Goal: Task Accomplishment & Management: Use online tool/utility

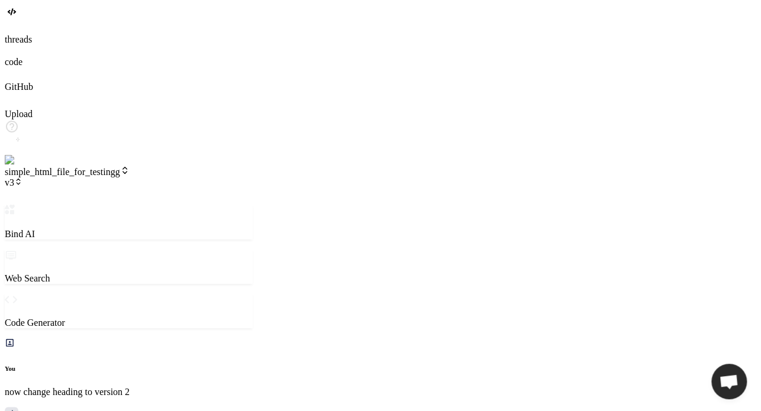
scroll to position [443, 0]
click at [18, 166] on img at bounding box center [24, 160] width 38 height 11
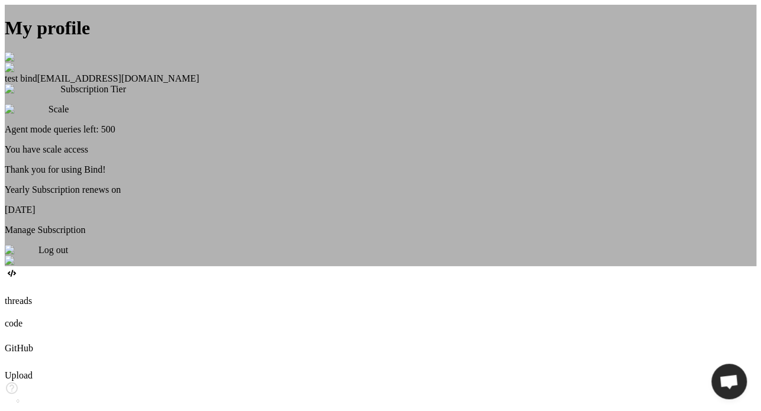
click at [18, 266] on div "My profile test bind [EMAIL_ADDRESS][DOMAIN_NAME] Subscription Tier Scale Agent…" at bounding box center [380, 136] width 751 height 262
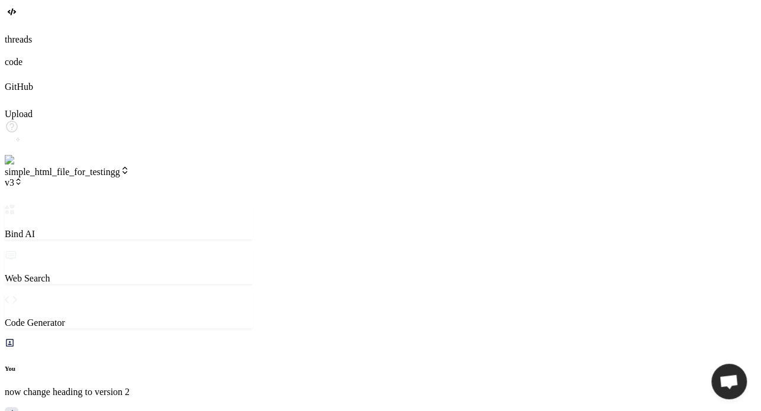
click at [21, 166] on img at bounding box center [24, 160] width 38 height 11
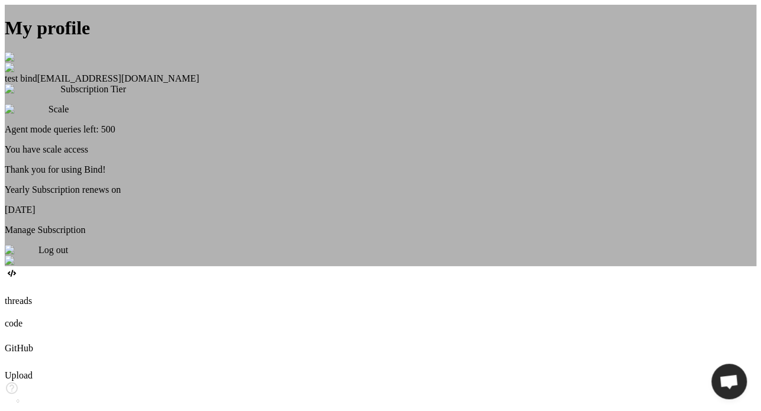
click at [68, 255] on span "Log out" at bounding box center [53, 250] width 30 height 10
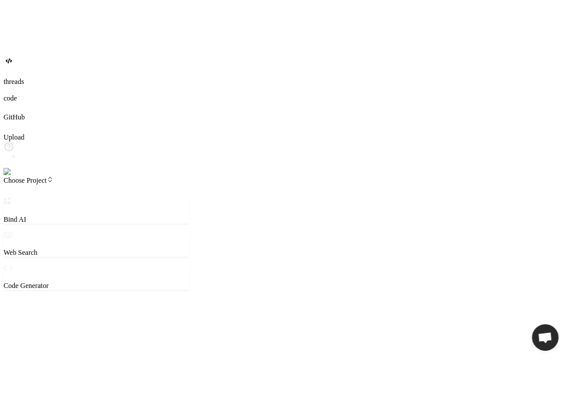
scroll to position [11, 0]
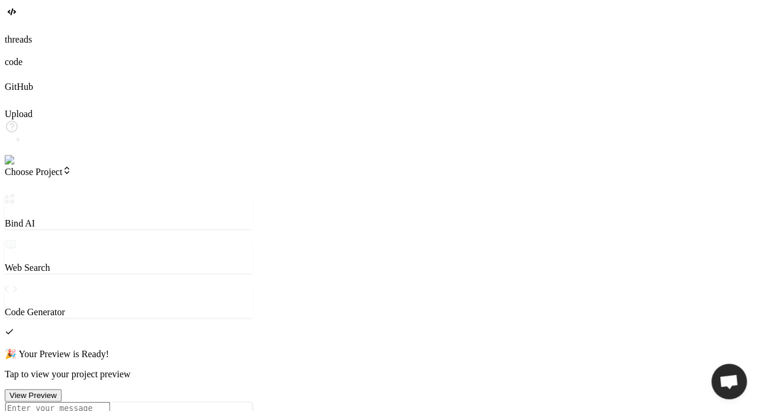
type textarea "x"
click at [27, 166] on img at bounding box center [21, 160] width 33 height 11
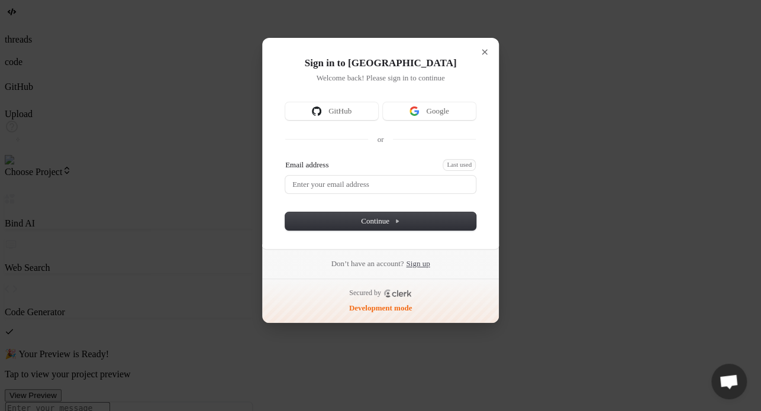
click at [430, 261] on link "Sign up" at bounding box center [418, 264] width 24 height 11
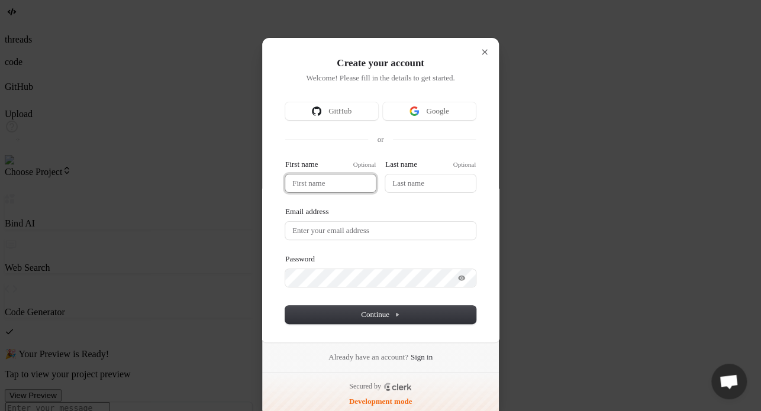
click at [324, 188] on input "First name" at bounding box center [330, 184] width 91 height 18
type input "t"
type input "te"
type input "tes"
type input "test"
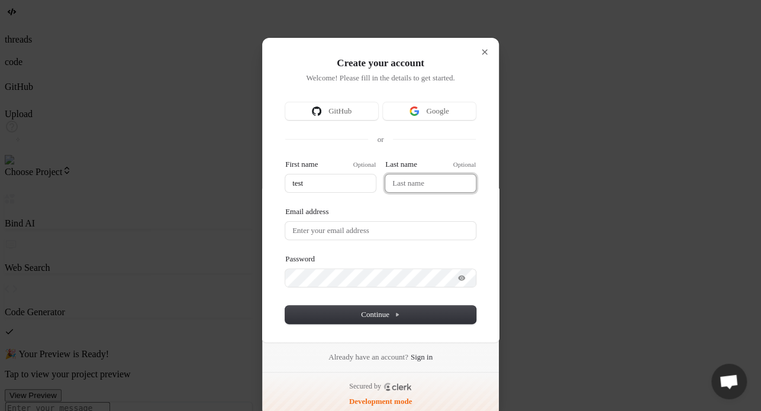
type input "test"
click at [441, 175] on input "Last name" at bounding box center [430, 184] width 91 height 18
type input "test"
type input "b"
type input "test"
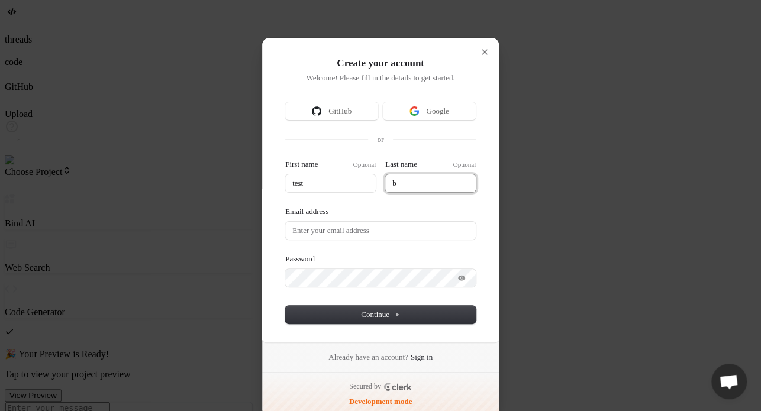
type input "bi"
type input "test"
type input "bin"
type input "test"
type input "bind"
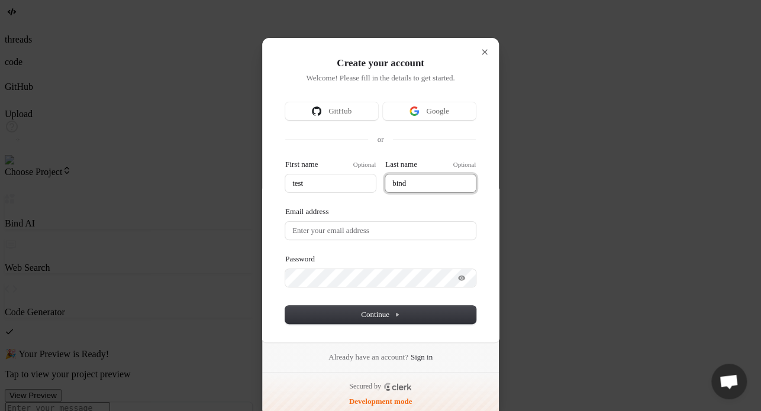
type input "test"
type input "bind"
type input "test"
type input "bind 8"
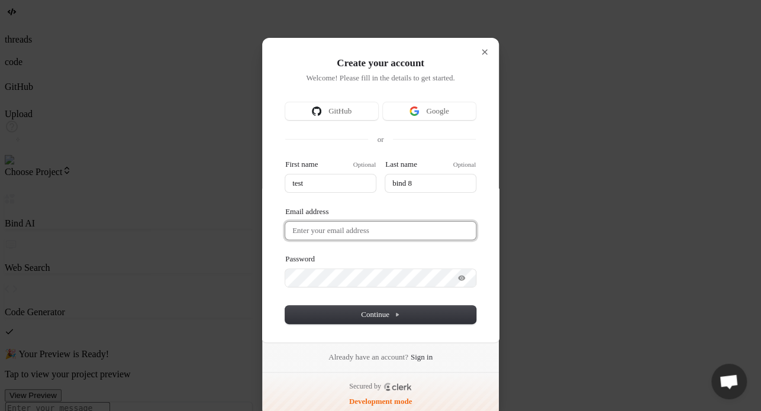
type input "test"
type input "bind 8"
click at [292, 234] on input "Email address" at bounding box center [380, 231] width 191 height 18
paste input "testbind8"
type input "test"
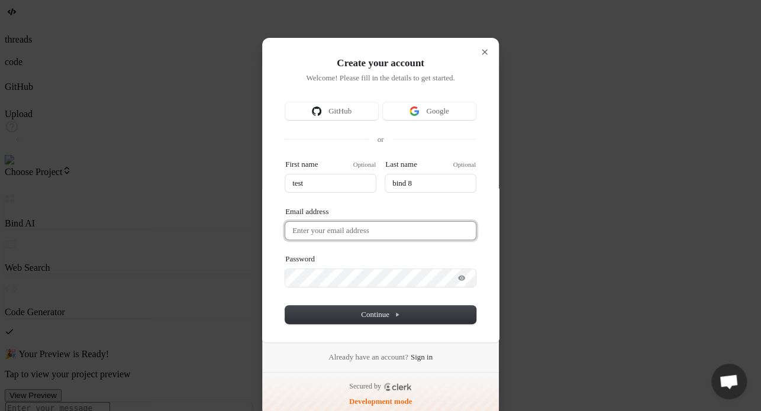
type input "bind 8"
type input "testbind8"
type input "test"
type input "bind 8"
type input "testbind8@"
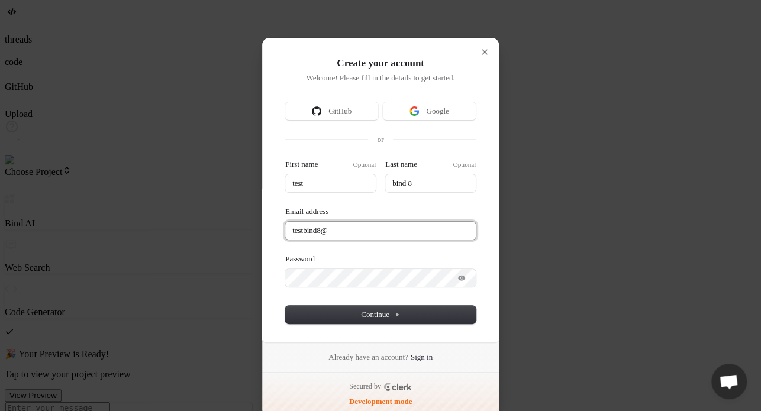
type input "test"
type input "bind 8"
type input "testbind8@m"
type input "test"
type input "bind 8"
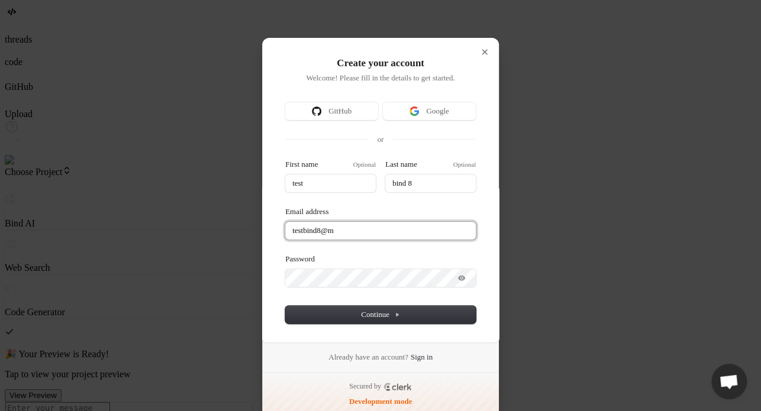
type input "testbind8@ma"
type input "test"
type input "bind 8"
type input "testbind8@mai"
type input "test"
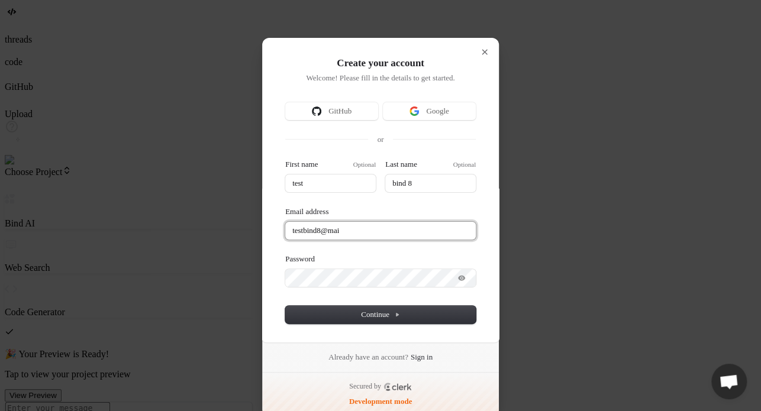
type input "bind 8"
type input "testbind8@mail"
type input "test"
type input "bind 8"
type input "testbind8@maili"
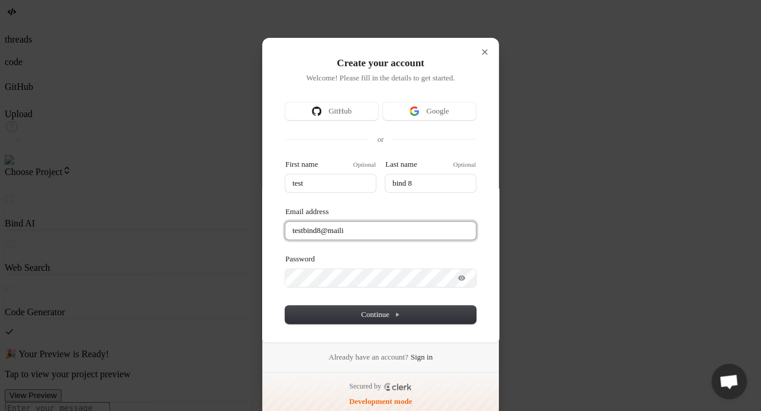
type input "test"
type input "bind 8"
type input "testbind8@mailin"
type input "test"
type input "bind 8"
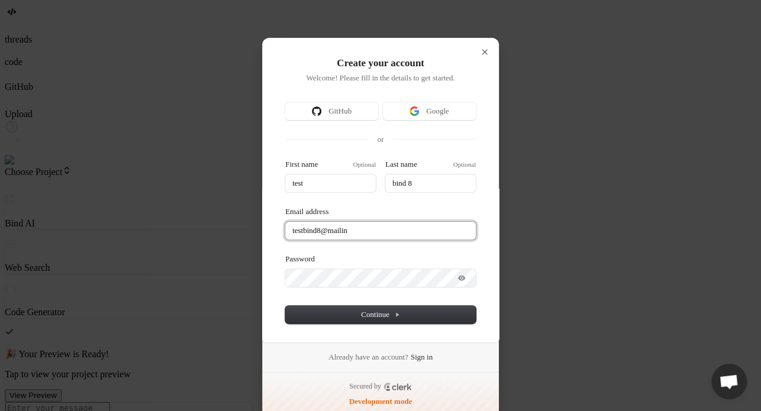
type input "testbind8@mailina"
type input "test"
type input "bind 8"
type input "testbind8@mailinat"
type input "test"
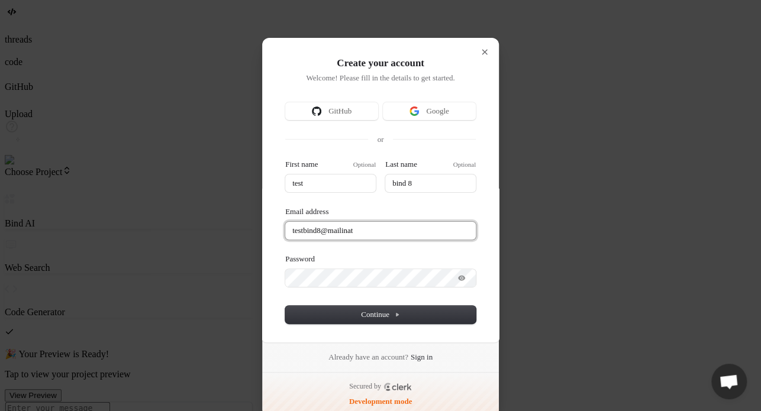
type input "bind 8"
type input "testbind8@mailinato"
type input "test"
type input "bind 8"
type input "testbind8@mailinator"
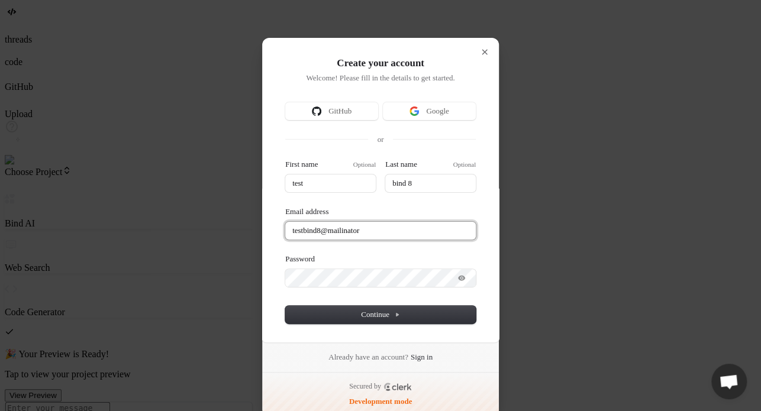
type input "test"
type input "bind 8"
type input "testbind8@mailinator."
type input "test"
type input "bind 8"
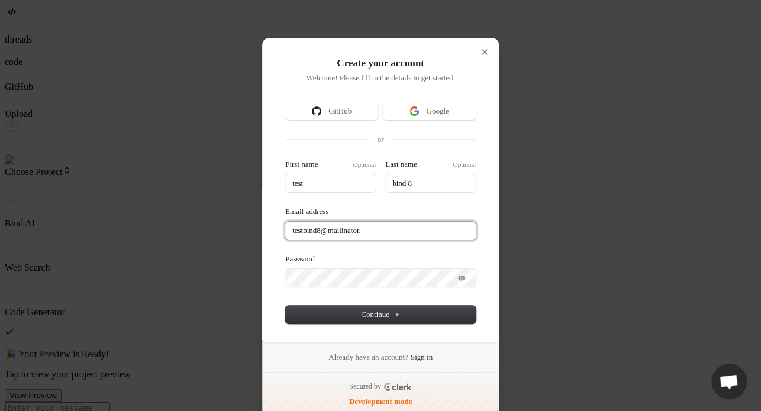
type input "testbind8@mailinator.c"
type input "test"
type input "bind 8"
type input "[EMAIL_ADDRESS]"
type input "test"
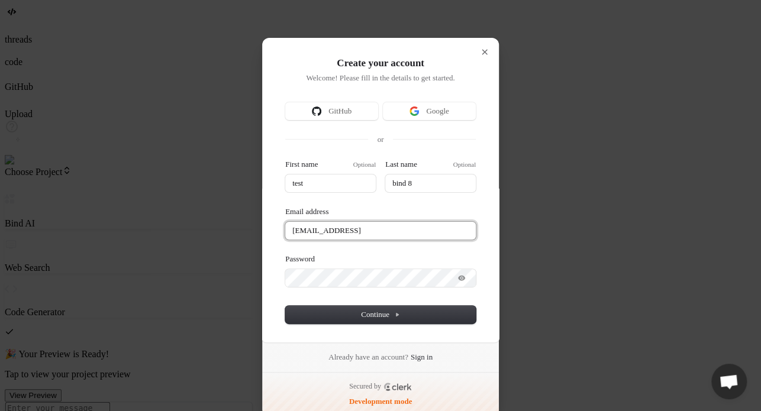
type input "bind 8"
type input "[EMAIL_ADDRESS]"
type input "test"
type input "bind 8"
type input "[EMAIL_ADDRESS]"
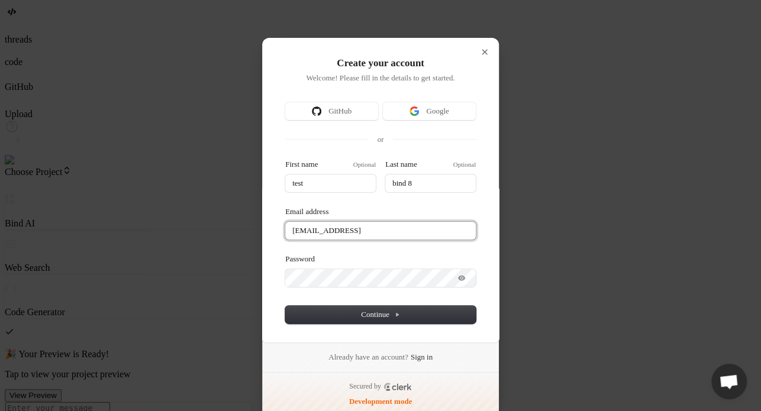
type input "test"
type input "bind 8"
type input "testbind8@mailinator.c"
type input "test"
type input "bind 8"
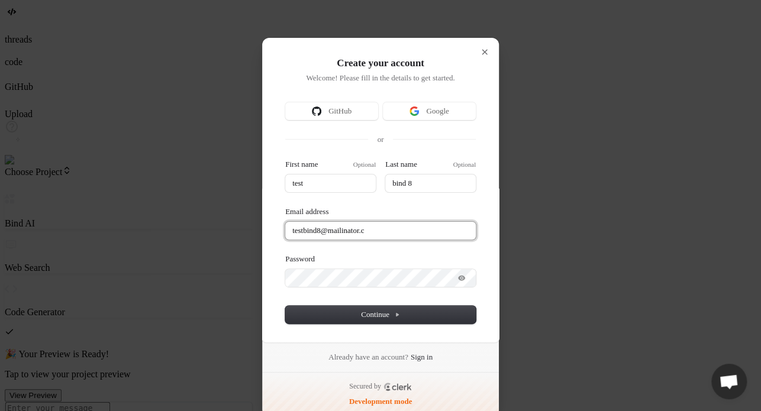
type input "[EMAIL_ADDRESS][DOMAIN_NAME]"
type input "test"
type input "bind 8"
type input "[EMAIL_ADDRESS][DOMAIN_NAME]"
type input "test"
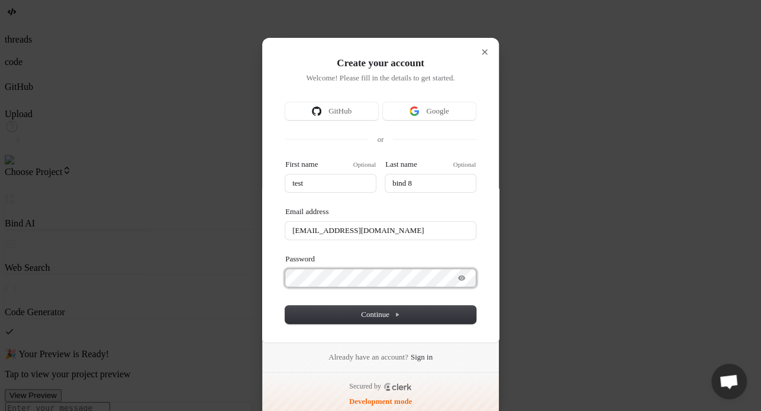
type input "bind 8"
type input "[EMAIL_ADDRESS][DOMAIN_NAME]"
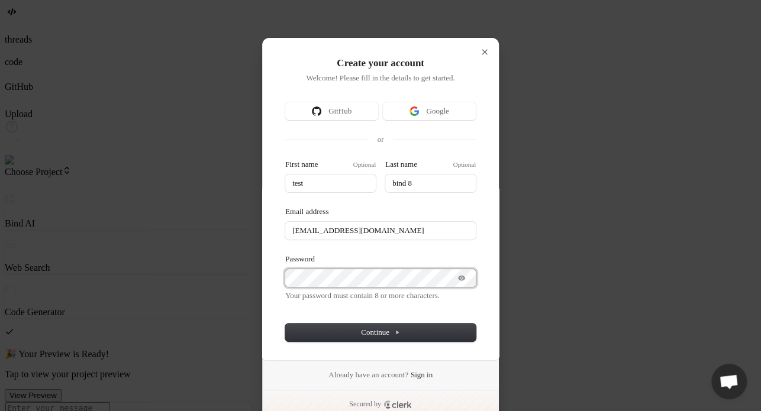
click at [327, 286] on div "Password Your password must contain 8 or more characters." at bounding box center [380, 279] width 191 height 51
type input "test"
type input "bind 8"
type input "[EMAIL_ADDRESS][DOMAIN_NAME]"
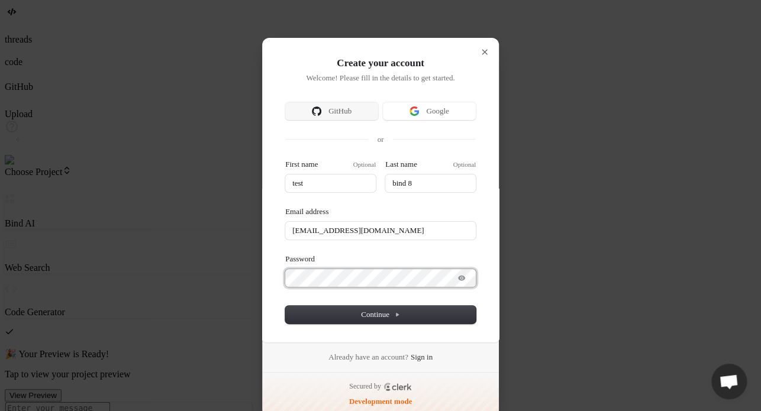
type input "test"
type input "bind 8"
type input "[EMAIL_ADDRESS][DOMAIN_NAME]"
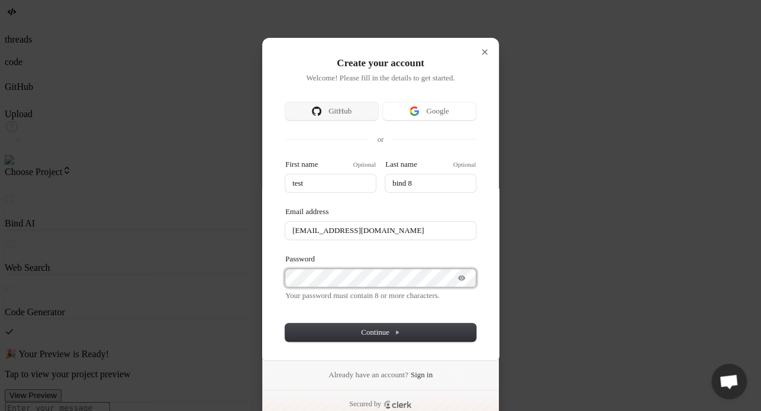
type input "test"
type input "bind 8"
type input "[EMAIL_ADDRESS][DOMAIN_NAME]"
type input "test"
type input "bind 8"
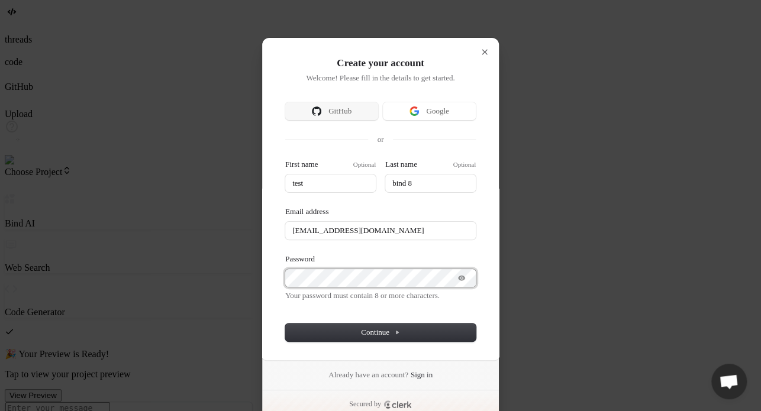
type input "[EMAIL_ADDRESS][DOMAIN_NAME]"
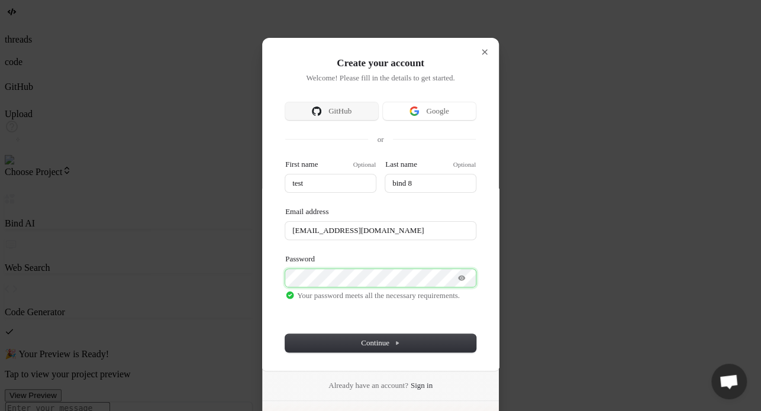
click at [285, 159] on button "submit" at bounding box center [289, 161] width 9 height 4
type input "test"
type input "bind 8"
type input "[EMAIL_ADDRESS][DOMAIN_NAME]"
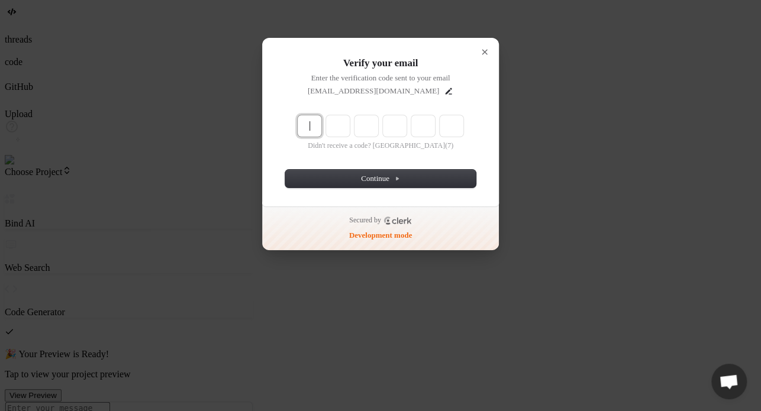
click at [311, 125] on input "Enter verification code" at bounding box center [394, 126] width 192 height 22
paste input "036679"
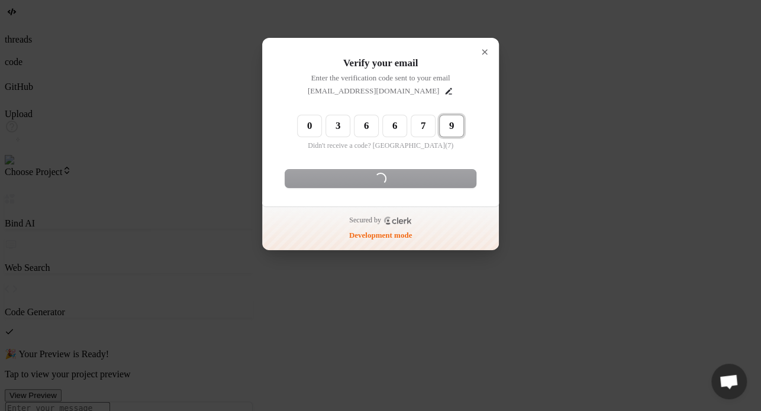
type input "036679"
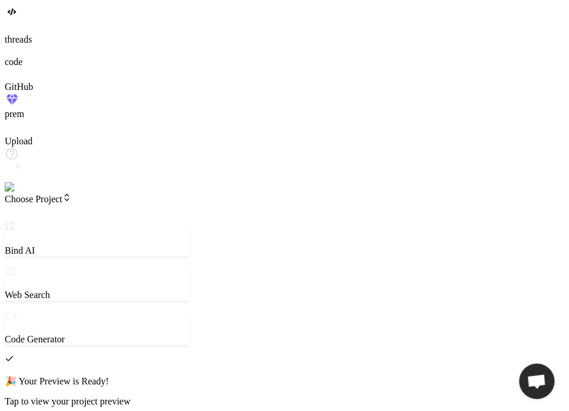
click at [29, 34] on div at bounding box center [285, 27] width 560 height 13
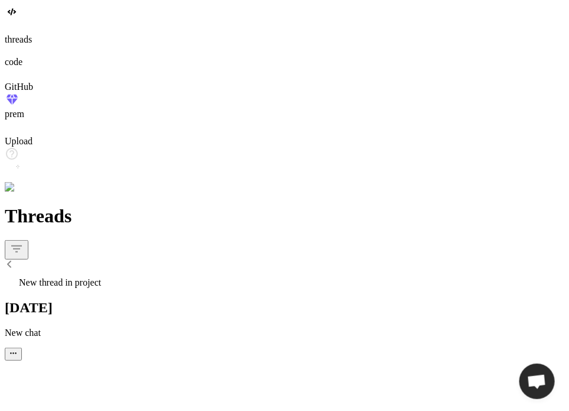
click at [101, 278] on span "New thread in project" at bounding box center [60, 283] width 82 height 10
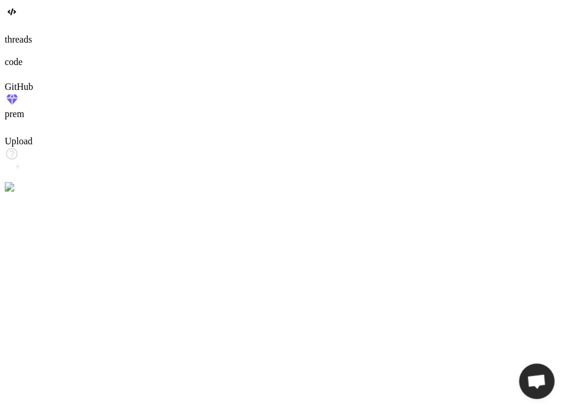
scroll to position [57, 0]
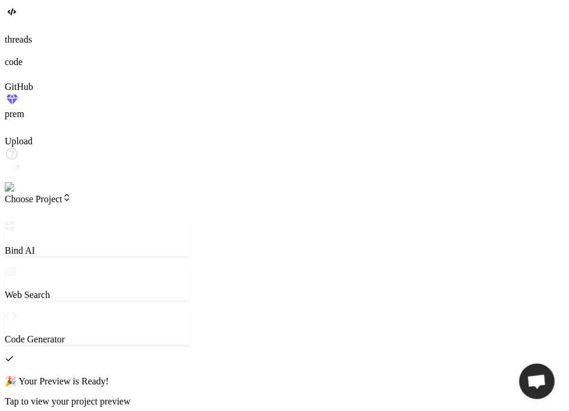
scroll to position [0, 0]
drag, startPoint x: 214, startPoint y: 162, endPoint x: 406, endPoint y: 137, distance: 193.8
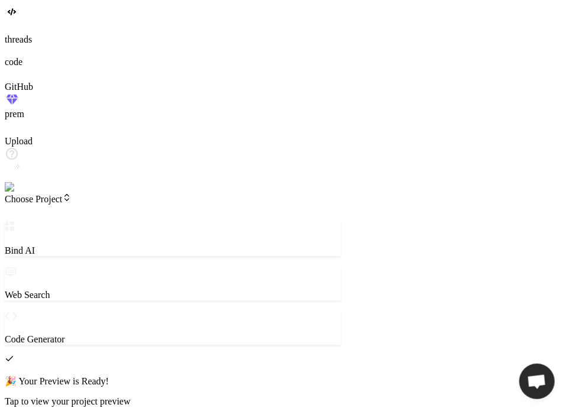
type textarea "x"
type textarea "c"
type textarea "x"
type textarea "cr"
type textarea "x"
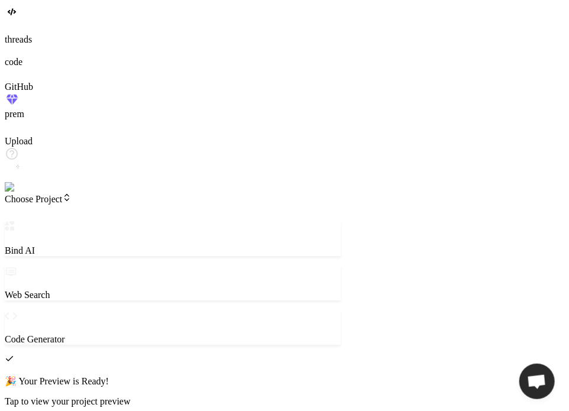
type textarea "cre"
type textarea "x"
type textarea "crea"
type textarea "x"
type textarea "creat"
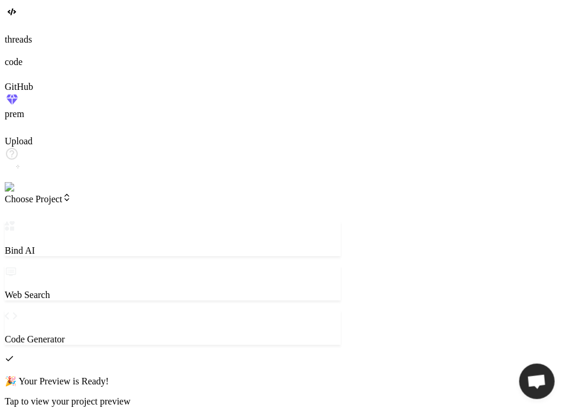
type textarea "x"
type textarea "create"
type textarea "x"
type textarea "create"
type textarea "x"
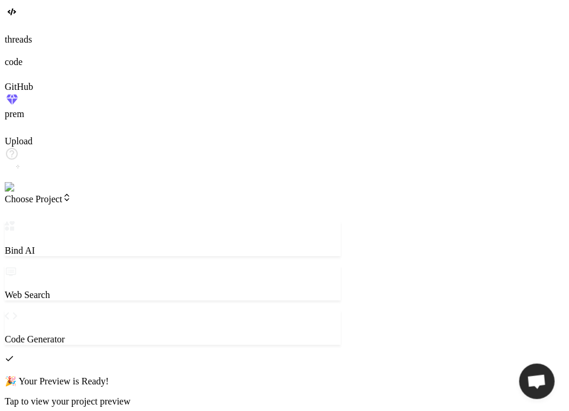
type textarea "create a"
type textarea "x"
type textarea "create a"
type textarea "x"
type textarea "create a s"
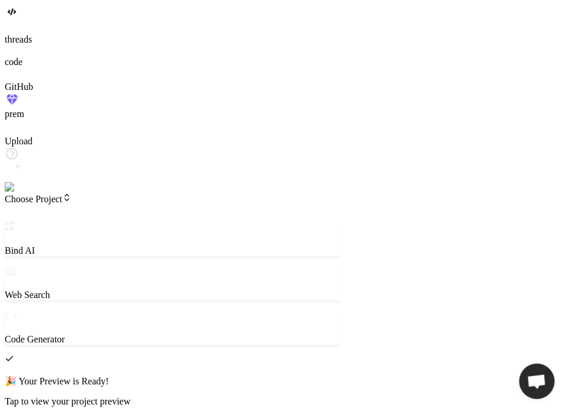
type textarea "x"
type textarea "create a su"
type textarea "x"
type textarea "create a s"
type textarea "x"
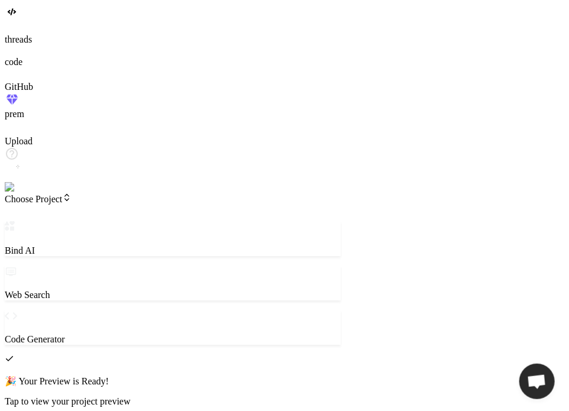
type textarea "create a si"
type textarea "x"
type textarea "create a sim"
type textarea "x"
type textarea "create a simp"
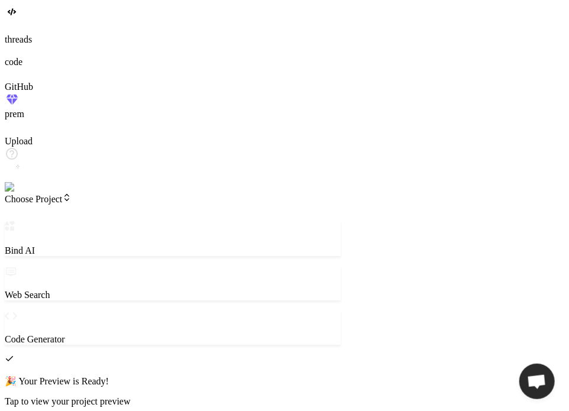
type textarea "x"
type textarea "create a simpl"
type textarea "x"
type textarea "create a simple"
type textarea "x"
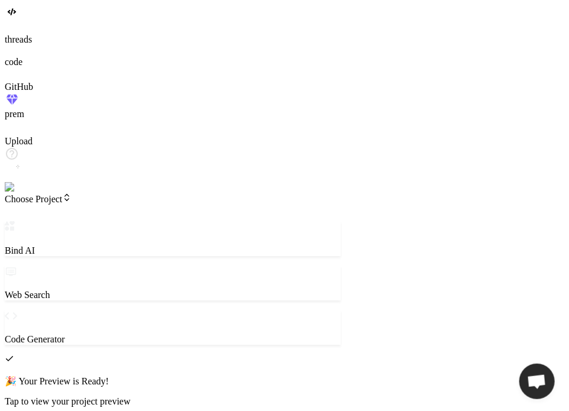
type textarea "create a simple"
type textarea "x"
type textarea "create a simple h"
type textarea "x"
type textarea "create a simple ht"
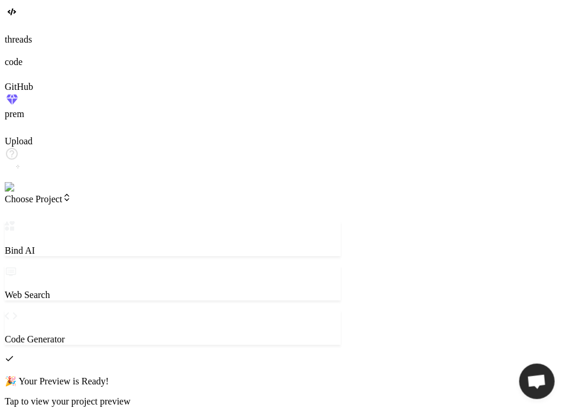
type textarea "x"
type textarea "create a simple htm"
type textarea "x"
type textarea "create a simple html"
type textarea "x"
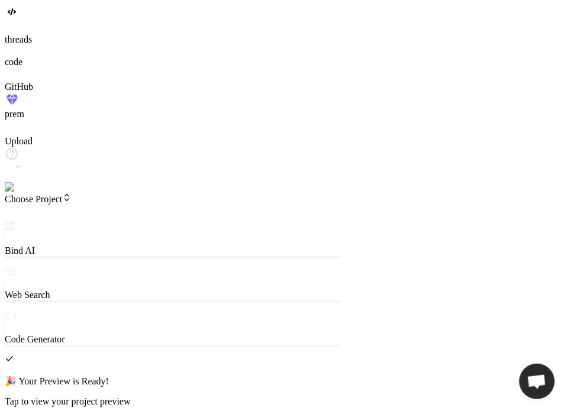
type textarea "create a simple html"
type textarea "x"
type textarea "create a simple html f"
type textarea "x"
type textarea "create a simple html fi"
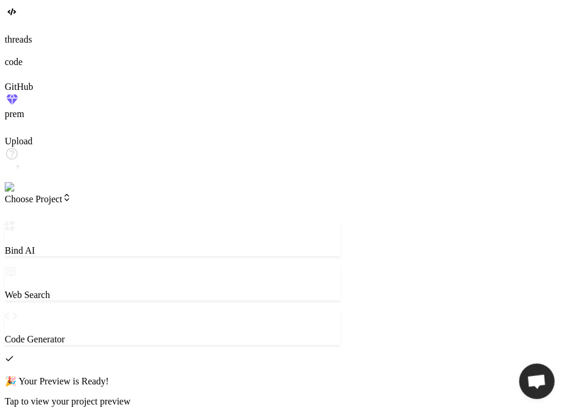
type textarea "x"
type textarea "create a simple html fil"
type textarea "x"
type textarea "create a simple html file"
type textarea "x"
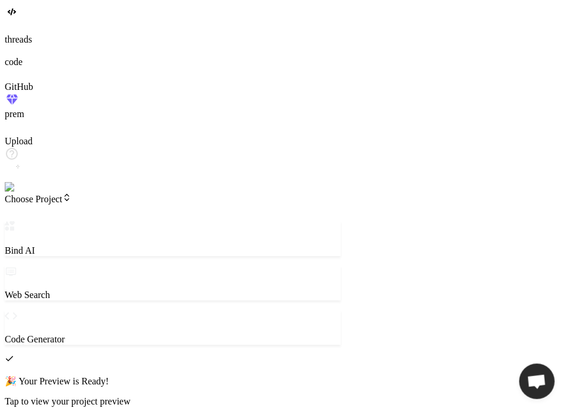
type textarea "create a simple html file"
type textarea "x"
type textarea "create a simple html file f"
type textarea "x"
type textarea "create a simple html file fo"
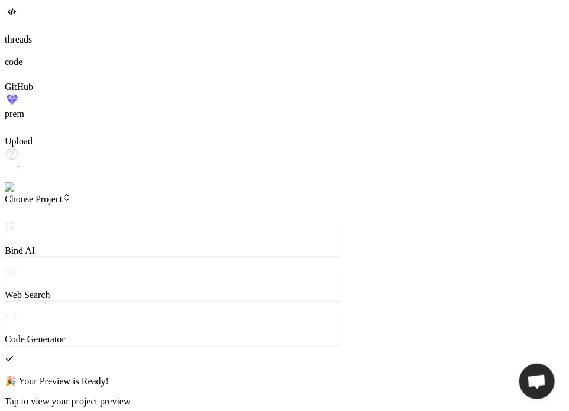
type textarea "x"
type textarea "create a simple html file foe"
type textarea "x"
type textarea "create a simple html file foe"
type textarea "x"
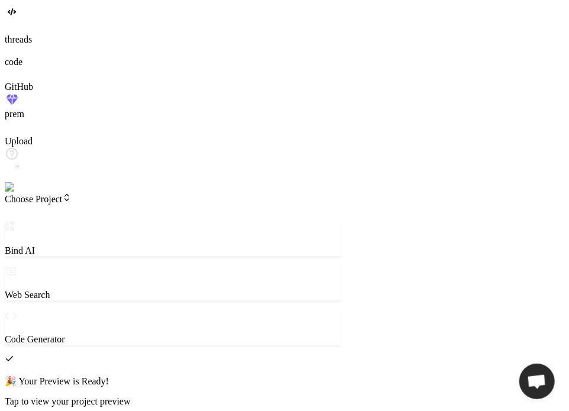
type textarea "create a simple html file foe"
type textarea "x"
type textarea "create a simple html file fo"
type textarea "x"
type textarea "create a simple html file for"
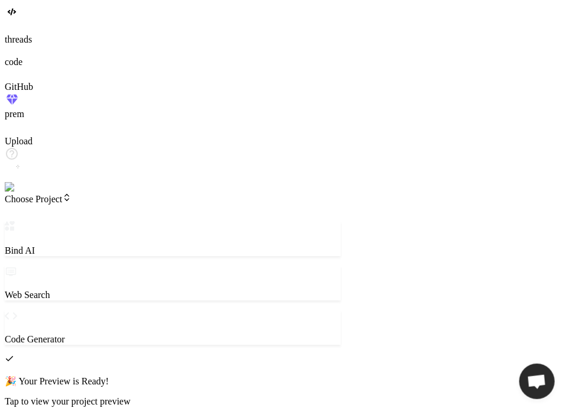
type textarea "x"
type textarea "create a simple html file for"
type textarea "x"
type textarea "create a simple html file for t"
type textarea "x"
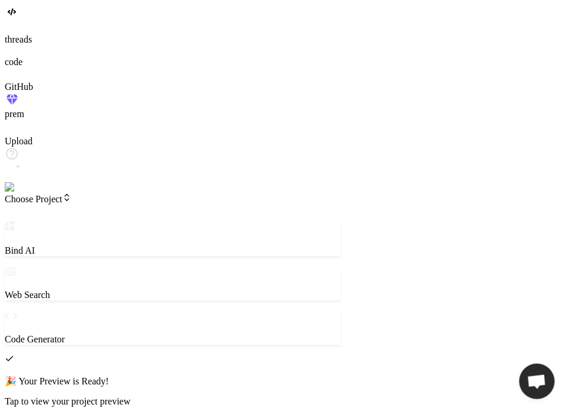
type textarea "create a simple html file for te"
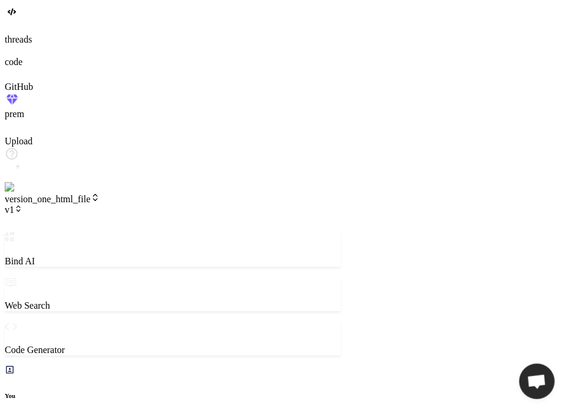
scroll to position [454, 0]
click at [15, 32] on icon at bounding box center [13, 29] width 5 height 5
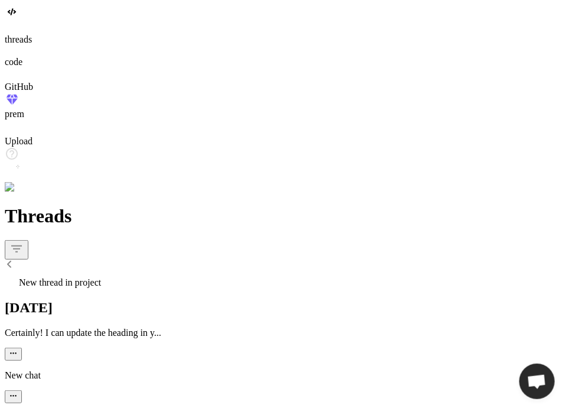
click at [101, 278] on span "New thread in project" at bounding box center [60, 283] width 82 height 10
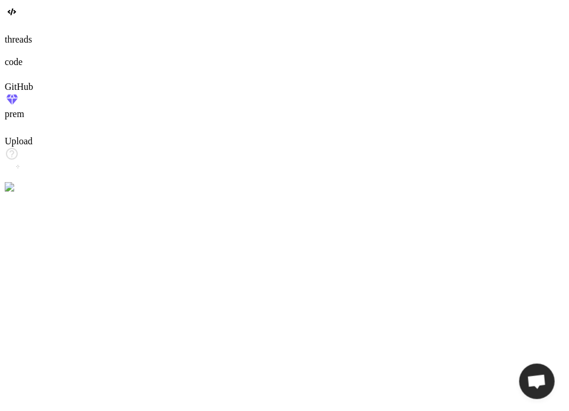
scroll to position [795, 0]
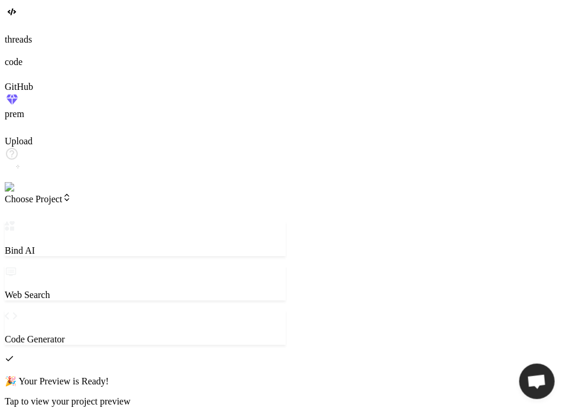
drag, startPoint x: 356, startPoint y: 105, endPoint x: 284, endPoint y: 88, distance: 73.8
click at [284, 221] on div "Bind AI Web Search Created with Pixso. Code Generator 🎉 Your Preview is Ready! …" at bounding box center [145, 412] width 281 height 382
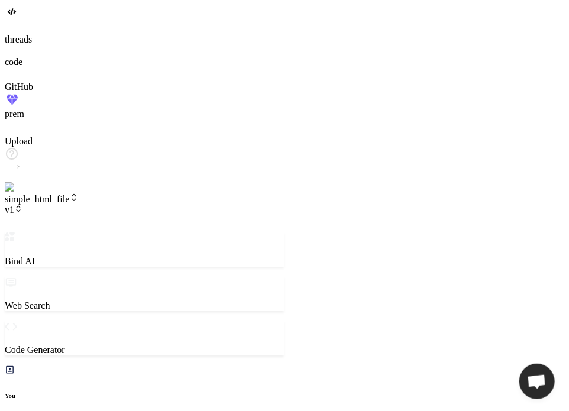
scroll to position [1295, 0]
click at [22, 205] on icon at bounding box center [18, 209] width 8 height 8
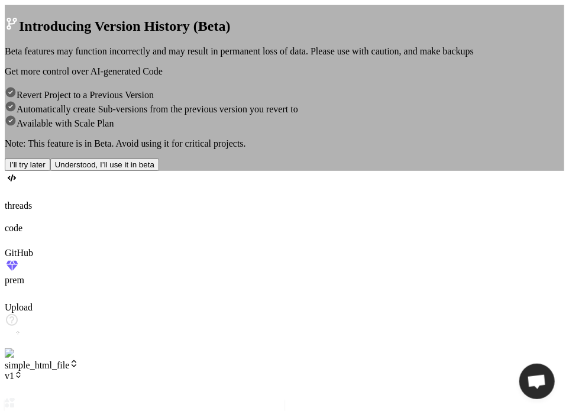
click at [50, 171] on button "I’ll try later" at bounding box center [28, 165] width 46 height 12
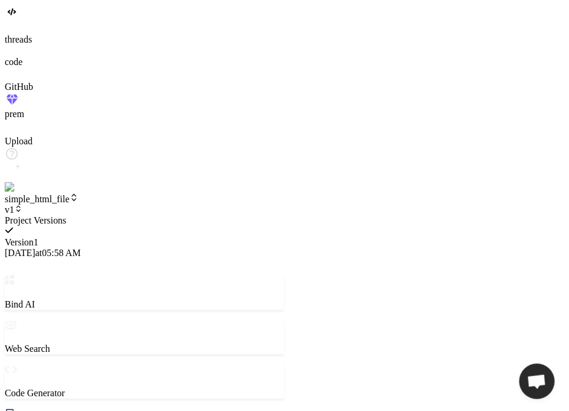
click at [80, 248] on span "[DATE] 05:58 AM" at bounding box center [43, 253] width 76 height 10
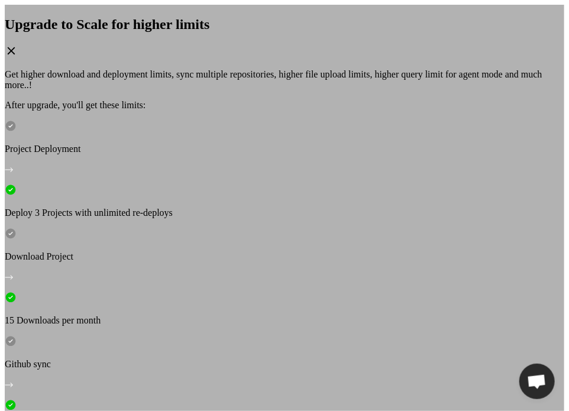
click at [454, 247] on div "Upgrade to Scale for higher limits Get higher download and deployment limits, s…" at bounding box center [285, 212] width 560 height 414
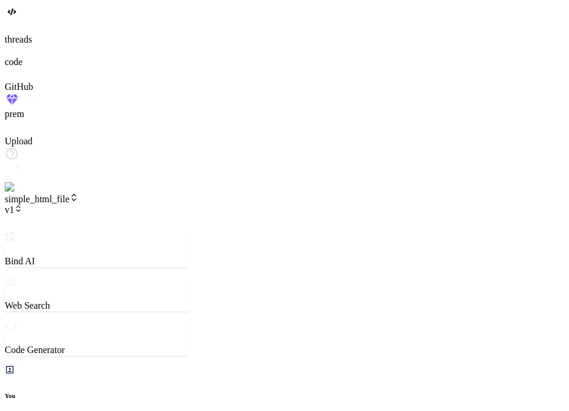
scroll to position [64, 0]
drag, startPoint x: 211, startPoint y: 221, endPoint x: 366, endPoint y: 186, distance: 158.9
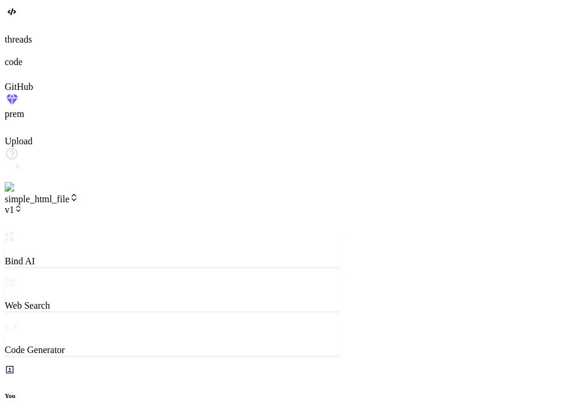
type textarea "x"
type textarea "n"
type textarea "x"
type textarea "no"
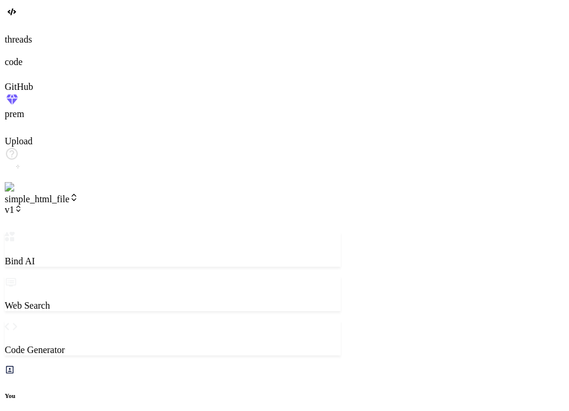
type textarea "x"
type textarea "now"
type textarea "x"
type textarea "now"
type textarea "x"
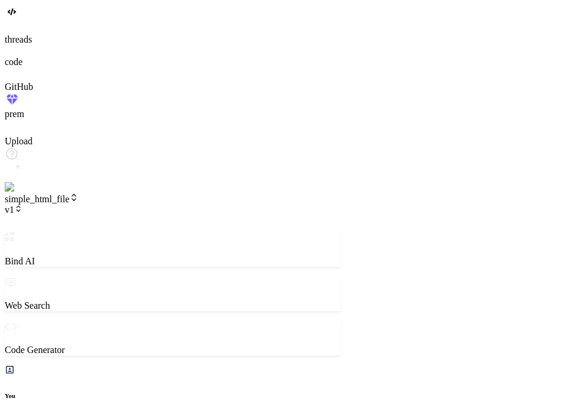
type textarea "now c"
type textarea "x"
type textarea "now ch"
type textarea "x"
type textarea "now cha"
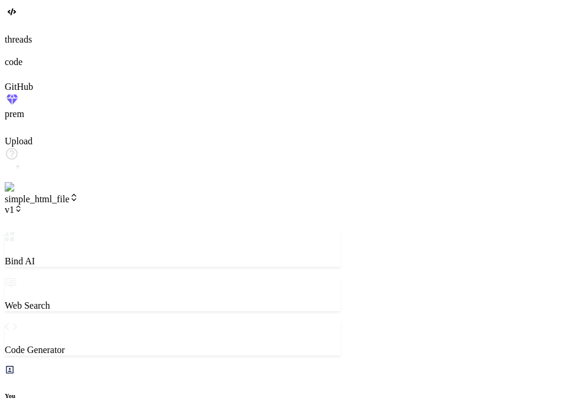
type textarea "x"
type textarea "now chan"
type textarea "x"
type textarea "now chang"
type textarea "x"
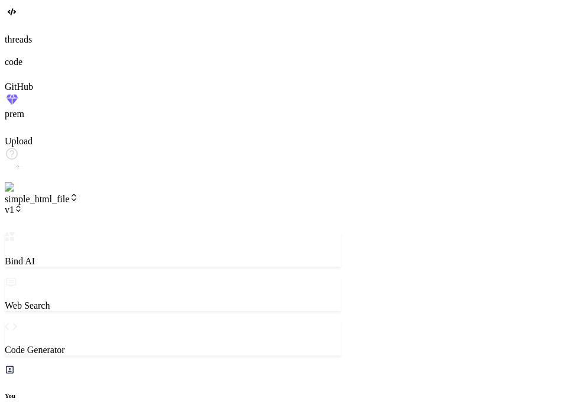
type textarea "now change"
type textarea "x"
type textarea "now change"
type textarea "x"
type textarea "now change h"
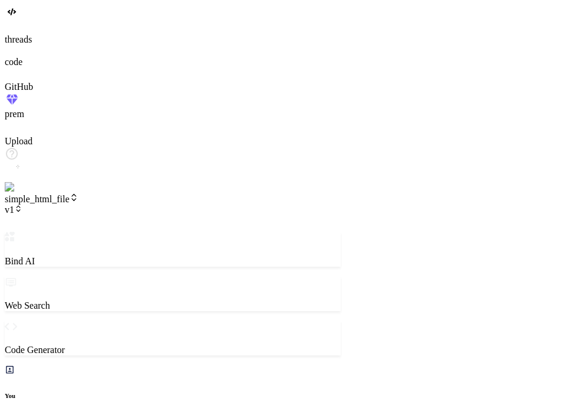
type textarea "x"
type textarea "now change he"
type textarea "x"
type textarea "now change hea"
type textarea "x"
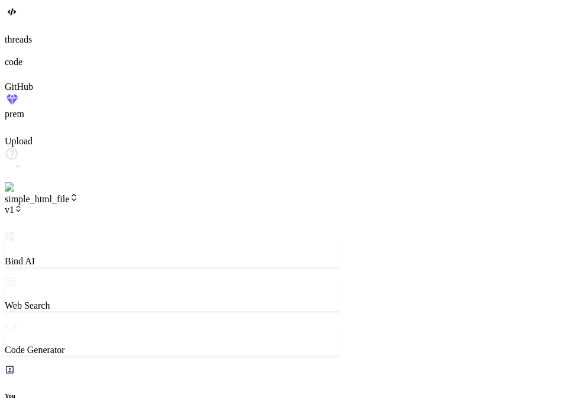
type textarea "now change head"
type textarea "x"
type textarea "now change headi"
type textarea "x"
type textarea "now change headin"
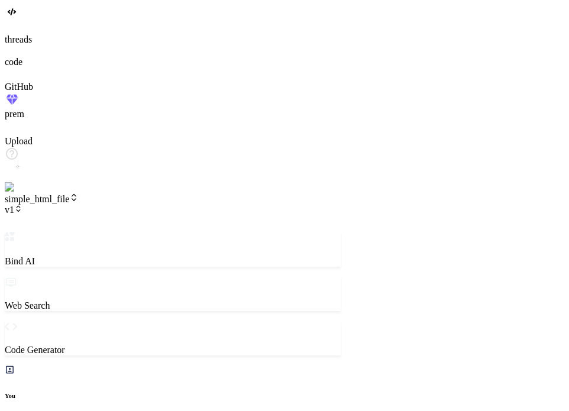
type textarea "x"
type textarea "now change heading"
type textarea "x"
type textarea "now change heading"
type textarea "x"
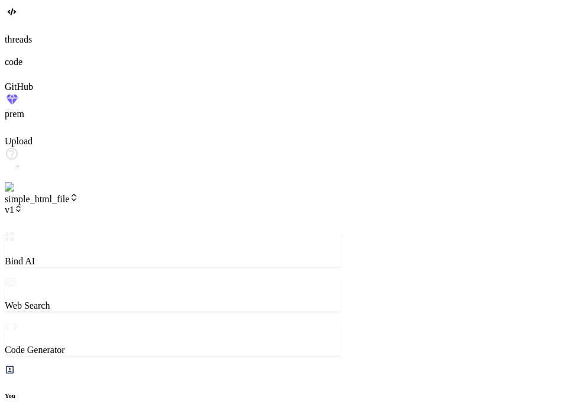
type textarea "now change heading t"
type textarea "x"
type textarea "now change heading to"
type textarea "x"
type textarea "now change heading to"
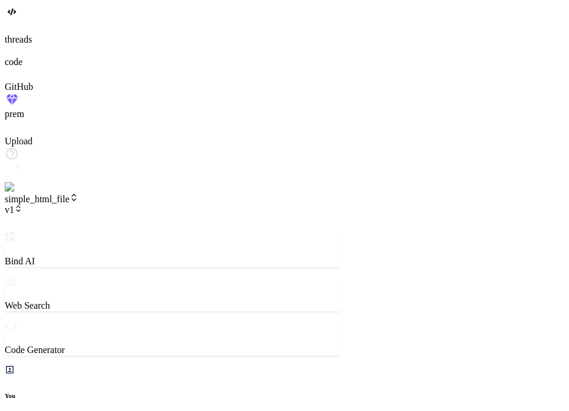
type textarea "x"
type textarea "now change heading to v"
type textarea "x"
type textarea "now change heading to ve"
type textarea "x"
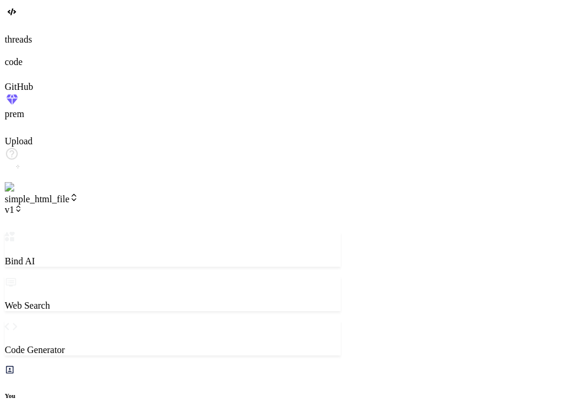
type textarea "now change heading to ver"
type textarea "x"
type textarea "now change heading to vers"
type textarea "x"
type textarea "now change heading to versi"
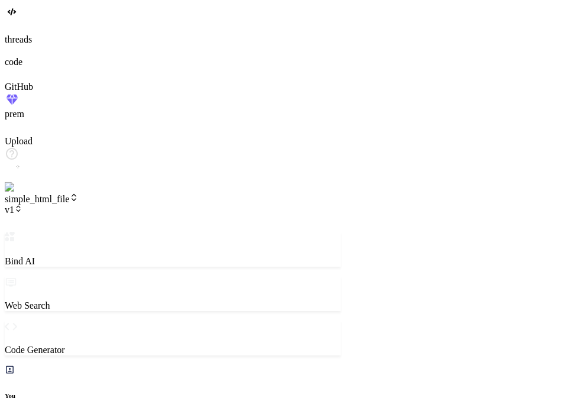
type textarea "x"
type textarea "now change heading to versio"
type textarea "x"
type textarea "now change heading to version"
type textarea "x"
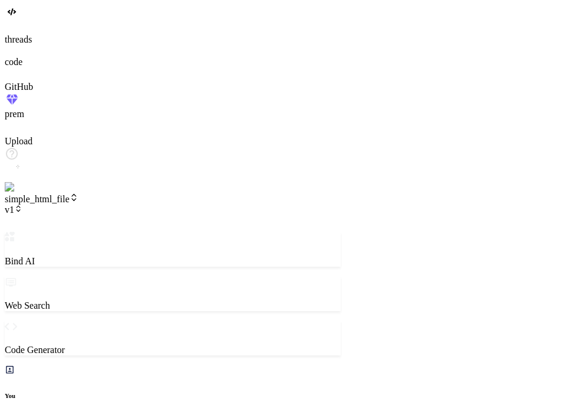
type textarea "now change heading to version"
type textarea "x"
type textarea "now change heading to version t"
type textarea "x"
type textarea "now change heading to version tw"
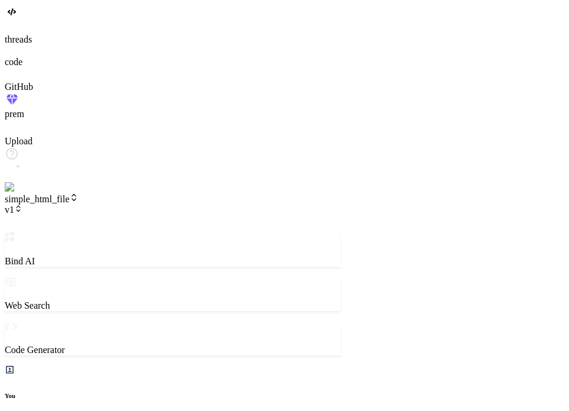
type textarea "x"
type textarea "now change heading to version two"
type textarea "x"
type textarea "now change heading to version two"
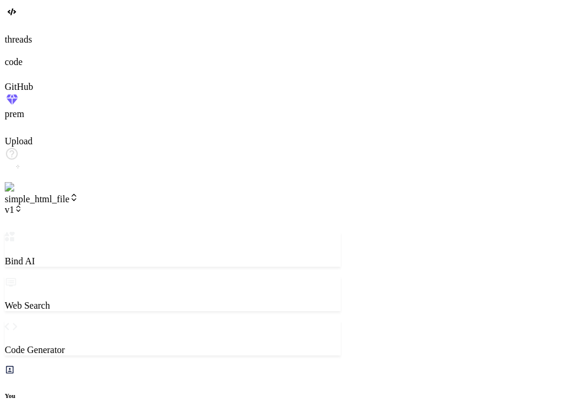
type textarea "x"
click at [22, 205] on span "v2" at bounding box center [14, 210] width 18 height 10
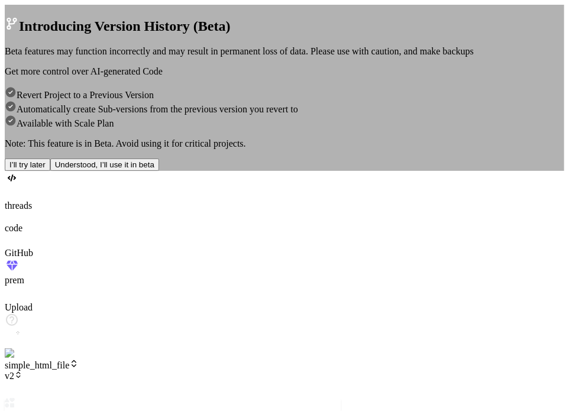
click at [50, 171] on button "I’ll try later" at bounding box center [28, 165] width 46 height 12
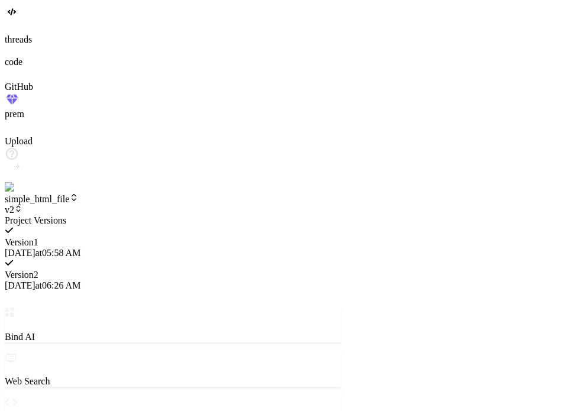
click at [80, 248] on span "[DATE] 05:58 AM" at bounding box center [43, 253] width 76 height 10
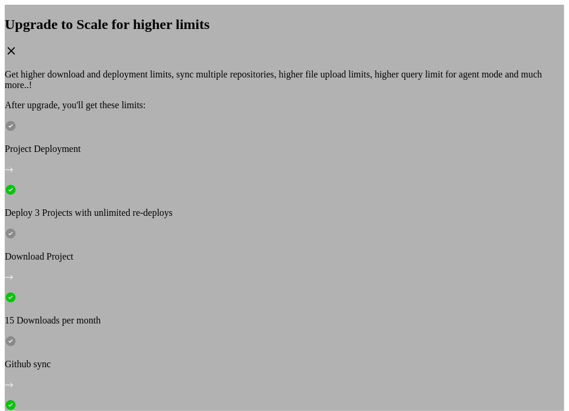
click at [18, 57] on icon at bounding box center [11, 50] width 13 height 13
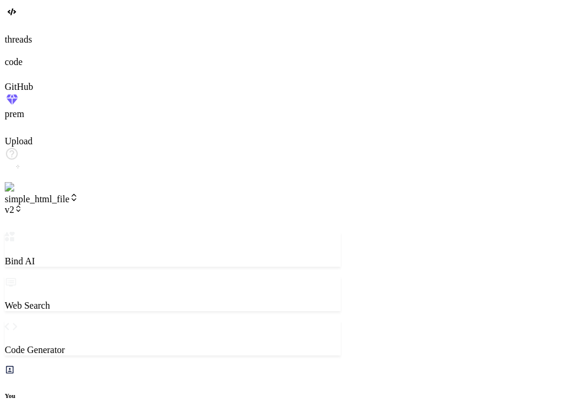
click at [21, 193] on img at bounding box center [24, 187] width 38 height 11
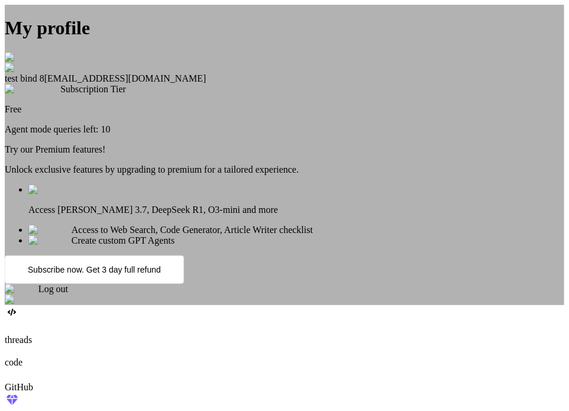
click at [21, 305] on div "My profile test bind 8 testbind8@mailinator.com Subscription Tier Free Agent mo…" at bounding box center [285, 155] width 560 height 301
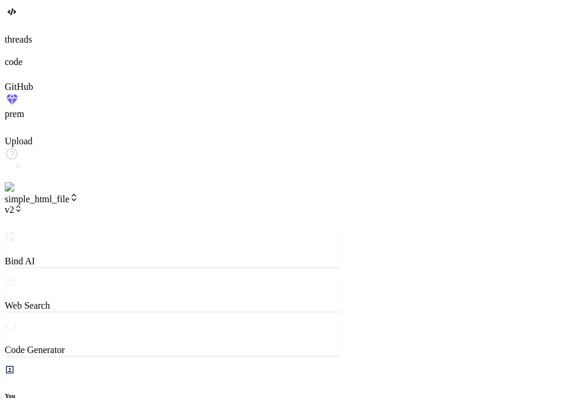
click at [151, 193] on header "simple_html_file v2 Created with Pixso." at bounding box center [173, 212] width 336 height 39
click at [22, 205] on icon at bounding box center [18, 209] width 8 height 8
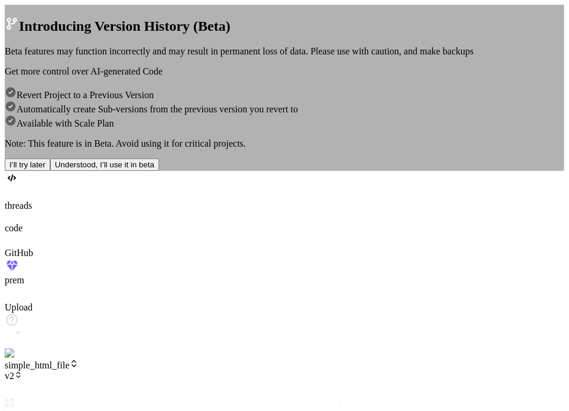
click at [50, 171] on button "I’ll try later" at bounding box center [28, 165] width 46 height 12
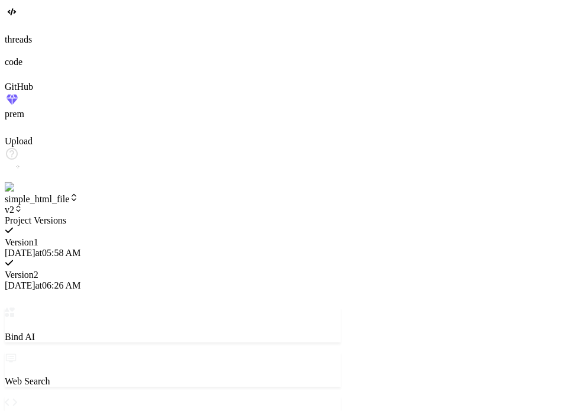
click at [80, 248] on span "[DATE] 05:58 AM" at bounding box center [43, 253] width 76 height 10
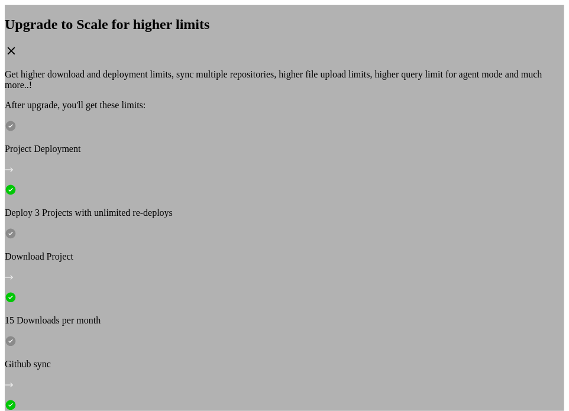
click at [18, 57] on icon at bounding box center [11, 50] width 13 height 13
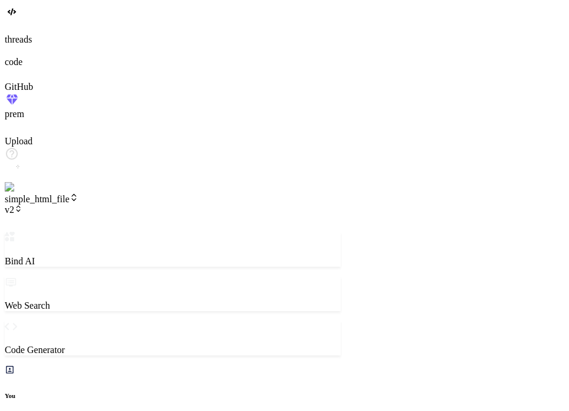
drag, startPoint x: 357, startPoint y: 135, endPoint x: 239, endPoint y: 111, distance: 120.2
type textarea "x"
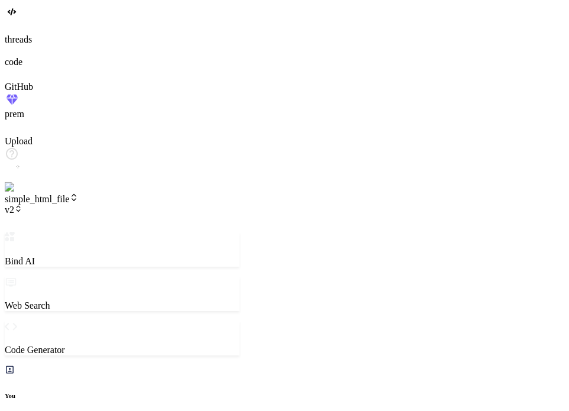
type textarea "0"> <title>Version Two</title> </head> <body> <h1>Version Two test</h1> </body>…"
type textarea "x"
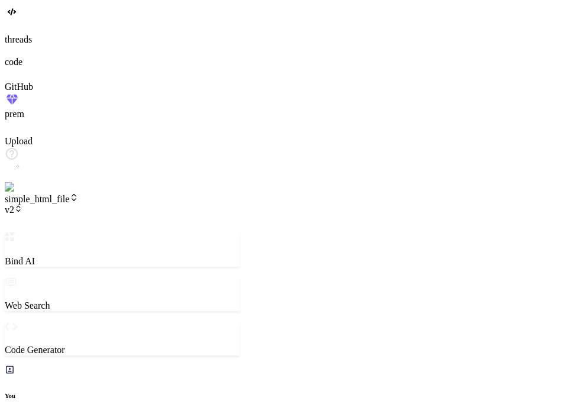
type textarea "0"> <title>Version Two</title> </head> <body> <h1>Version Two test</h1> </body>…"
type textarea "x"
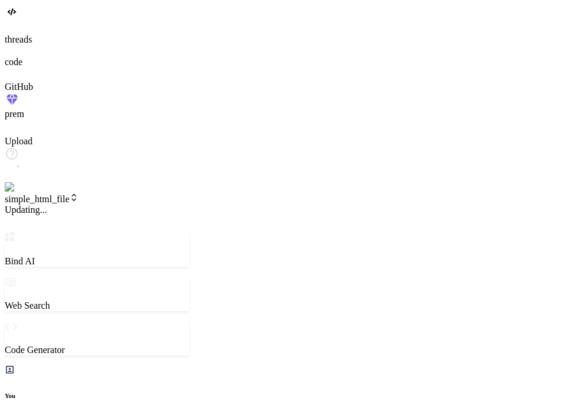
scroll to position [22, 0]
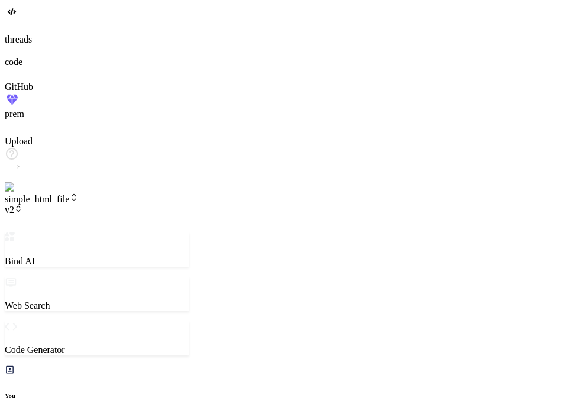
type textarea "x"
